Goal: Task Accomplishment & Management: Manage account settings

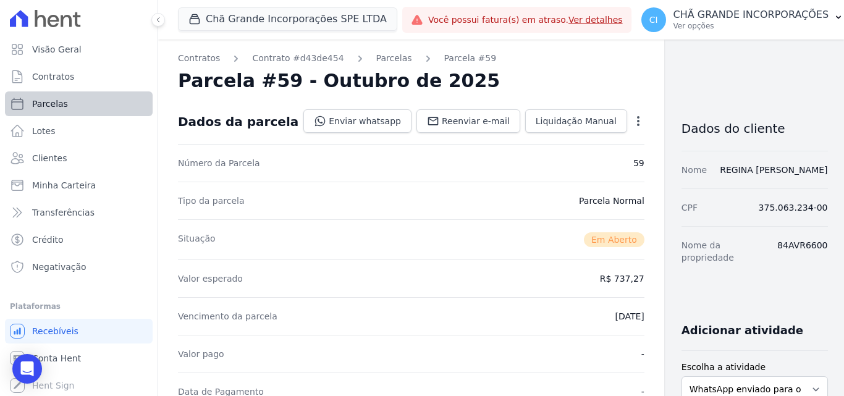
scroll to position [124, 0]
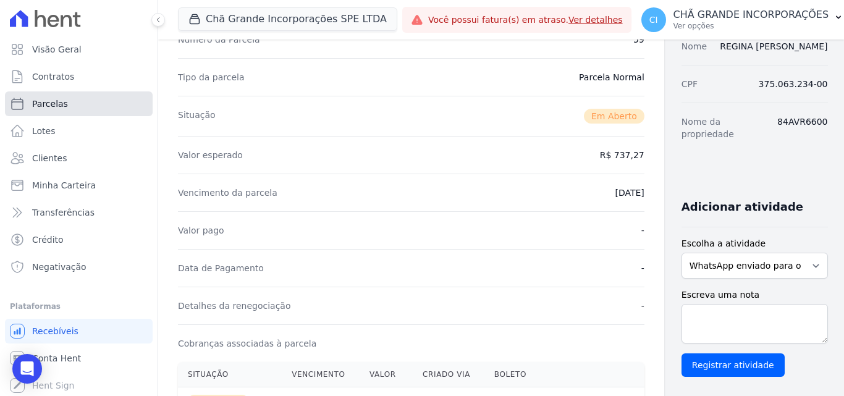
click at [43, 106] on span "Parcelas" at bounding box center [50, 104] width 36 height 12
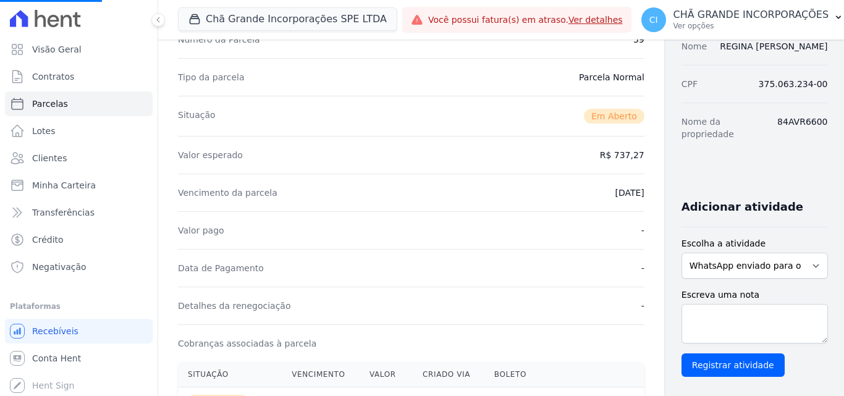
select select
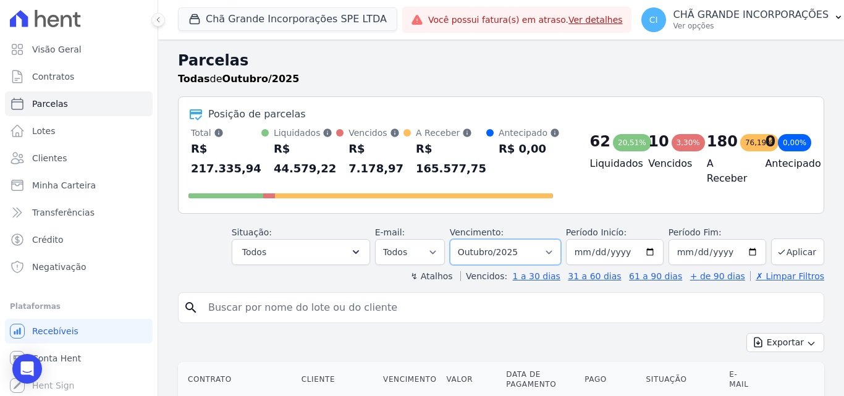
click at [497, 244] on select "Filtrar por período ──────── Todos os meses Outubro/2019 Novembro/2019 Dezembro…" at bounding box center [505, 252] width 111 height 26
select select "08/2025"
click at [458, 239] on select "Filtrar por período ──────── Todos os meses Outubro/2019 Novembro/2019 Dezembro…" at bounding box center [505, 252] width 111 height 26
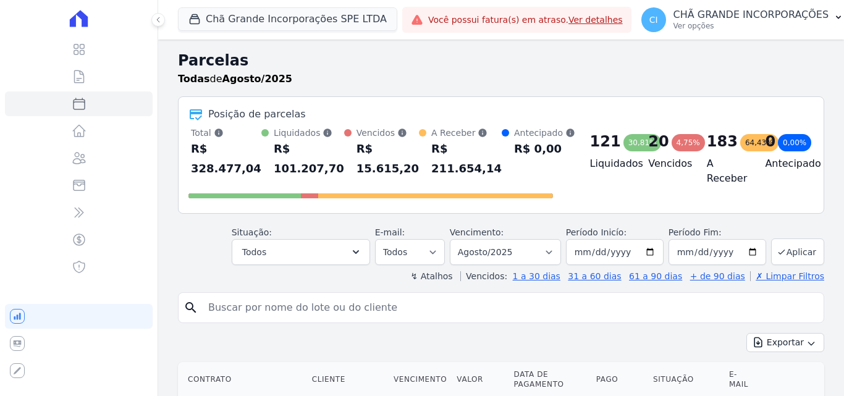
select select
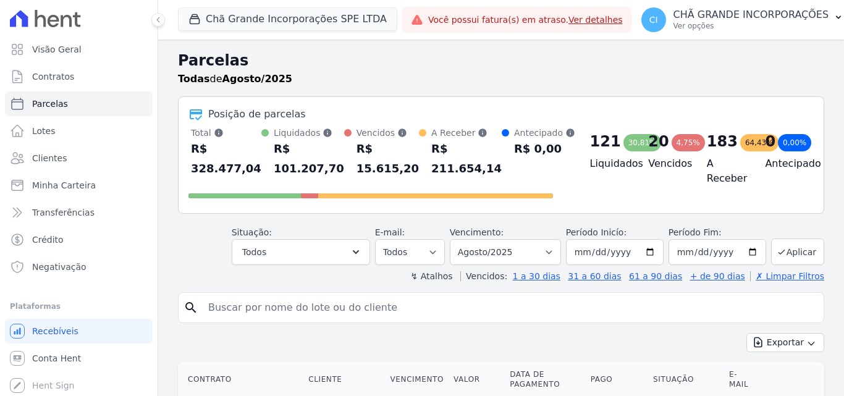
click at [417, 305] on input "search" at bounding box center [510, 307] width 618 height 25
type input "thulio"
select select
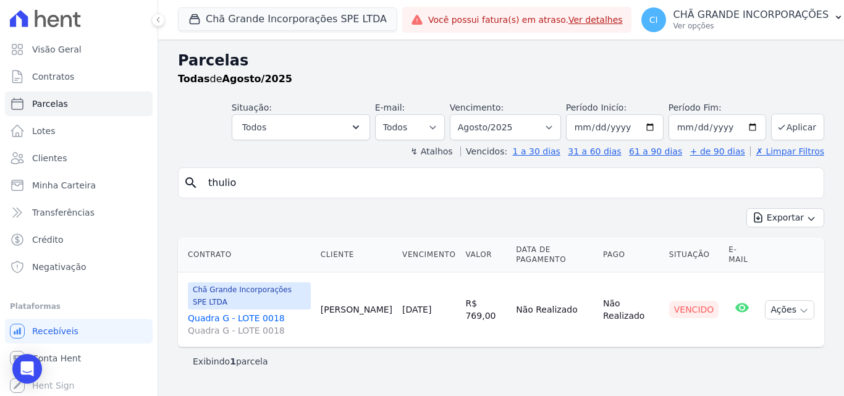
click at [238, 312] on link "Quadra G - LOTE 0018 Quadra G - LOTE 0018" at bounding box center [249, 324] width 123 height 25
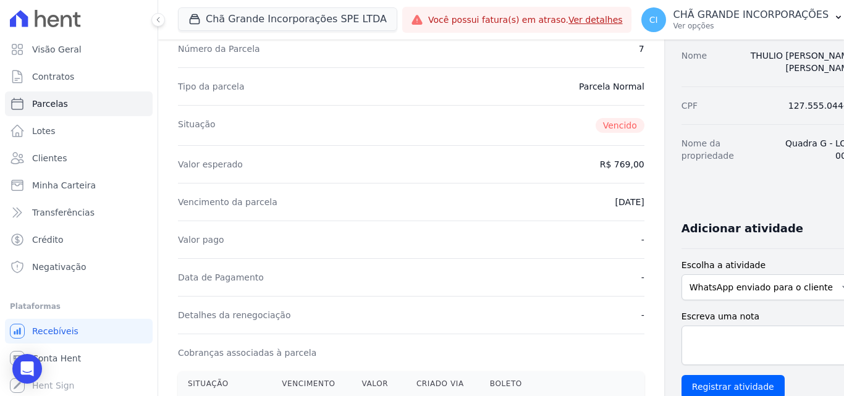
scroll to position [185, 0]
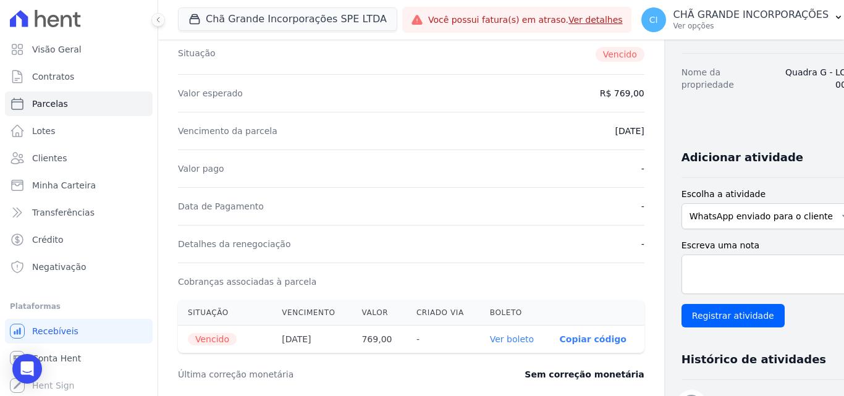
click at [490, 340] on link "Ver boleto" at bounding box center [512, 339] width 44 height 10
